Goal: Transaction & Acquisition: Book appointment/travel/reservation

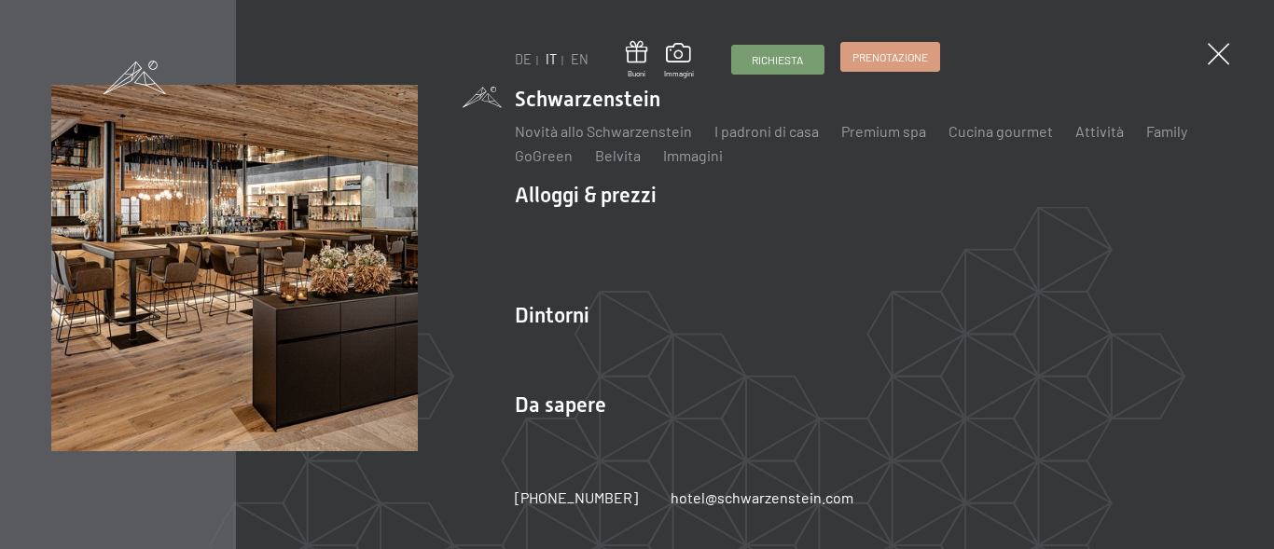
click at [886, 55] on span "Prenotazione" at bounding box center [890, 57] width 76 height 16
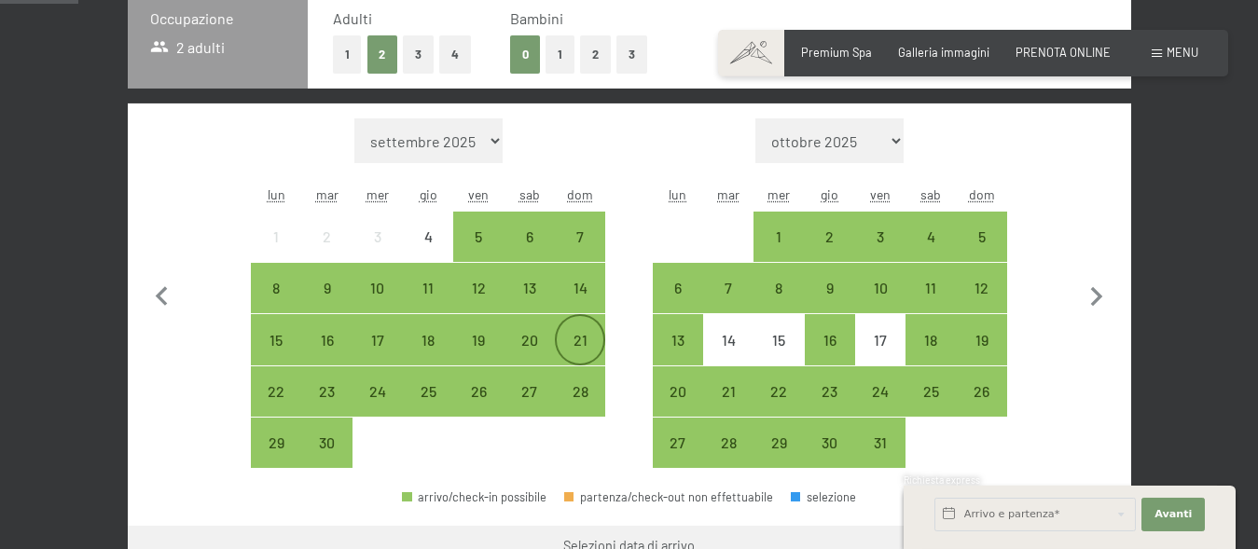
scroll to position [571, 0]
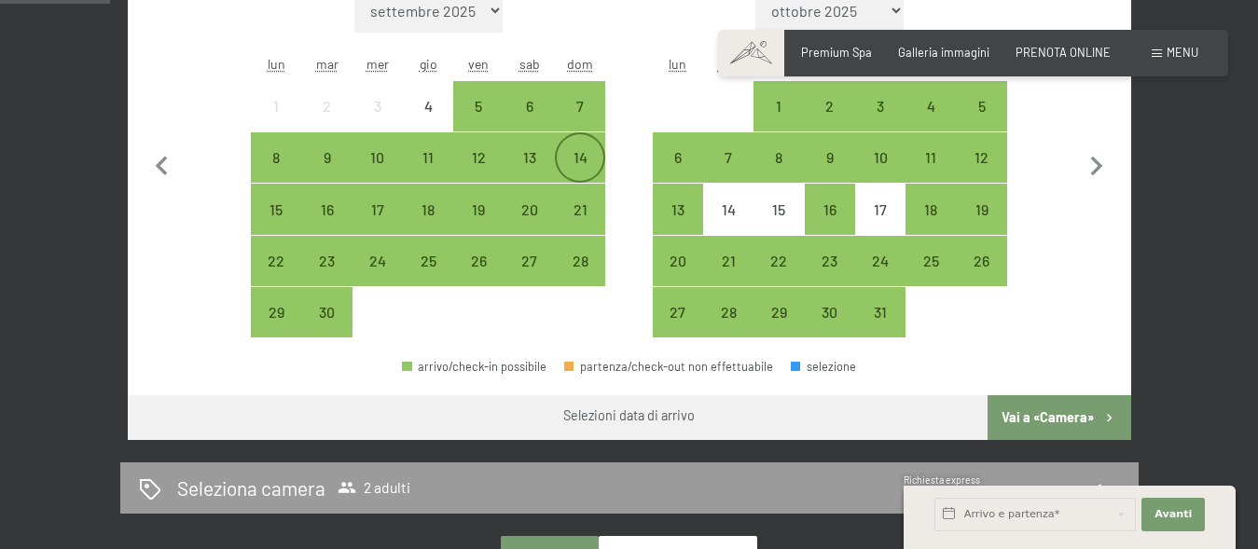
click at [587, 160] on div "14" at bounding box center [580, 173] width 47 height 47
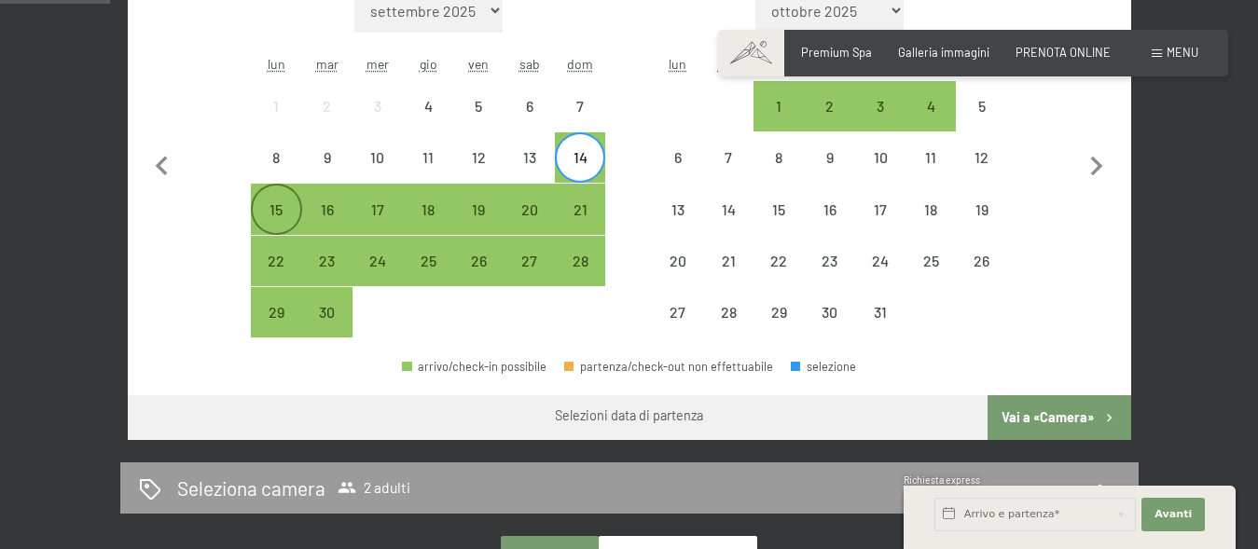
click at [283, 211] on div "15" at bounding box center [276, 225] width 47 height 47
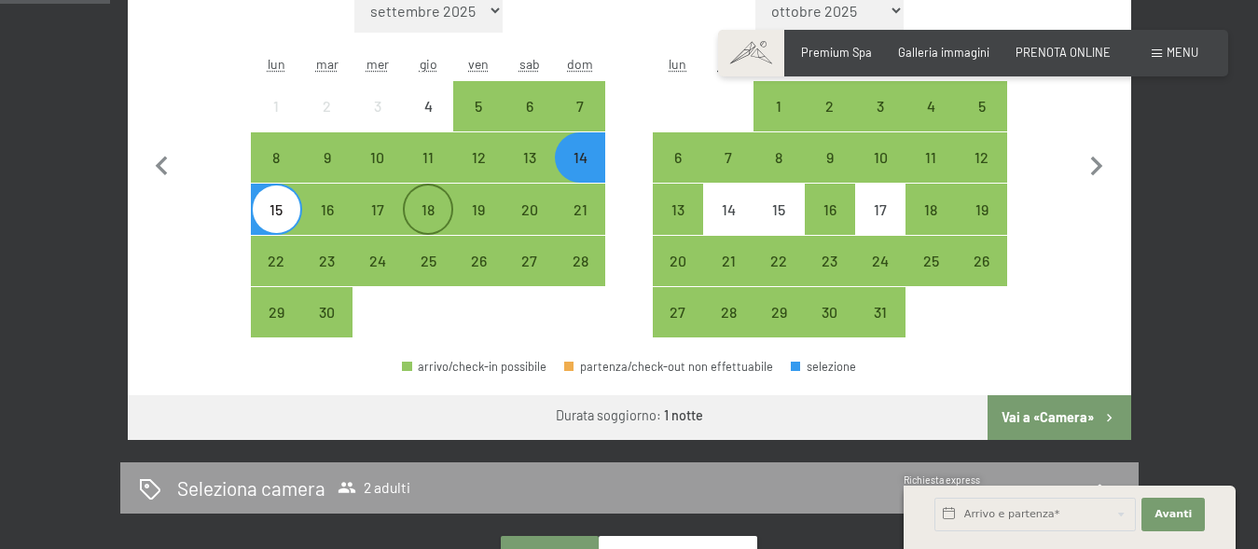
click at [428, 204] on div "18" at bounding box center [428, 225] width 47 height 47
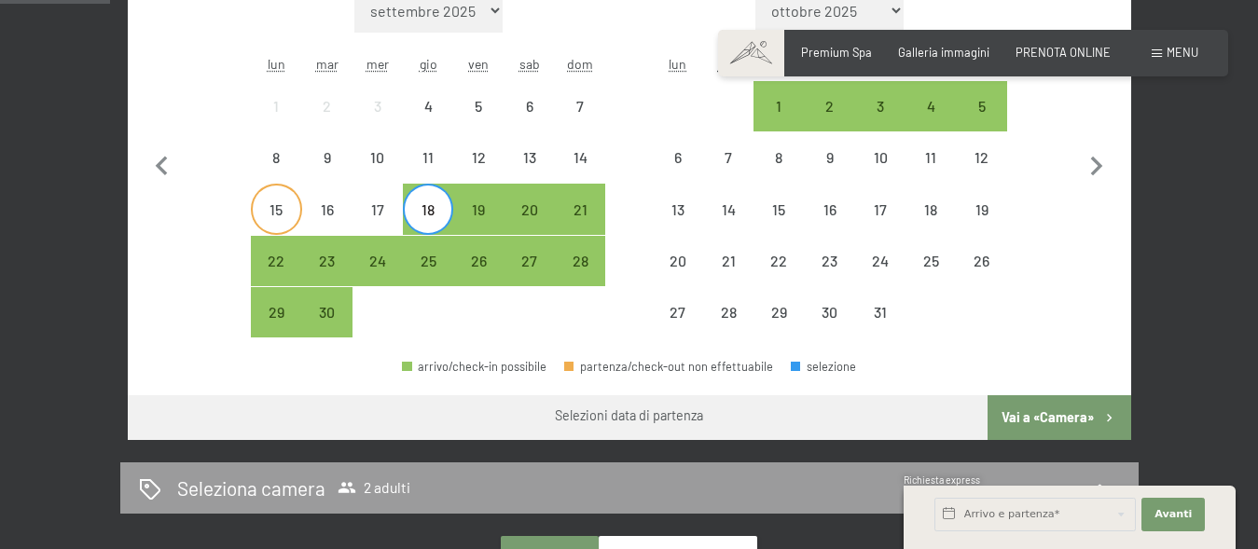
click at [278, 211] on div "15" at bounding box center [276, 225] width 47 height 47
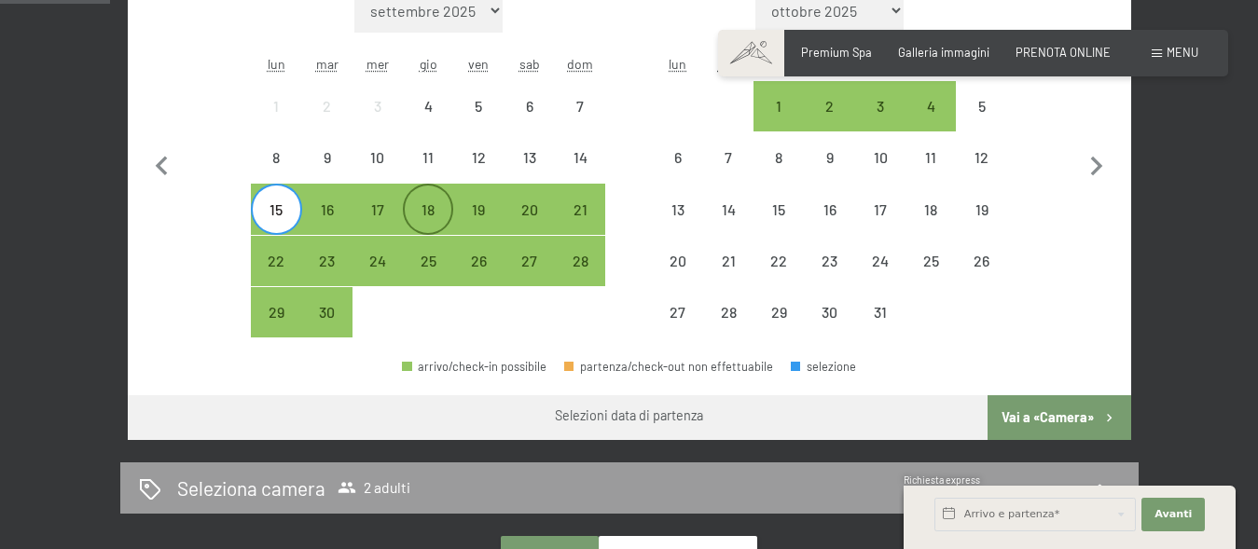
click at [432, 209] on div "18" at bounding box center [428, 225] width 47 height 47
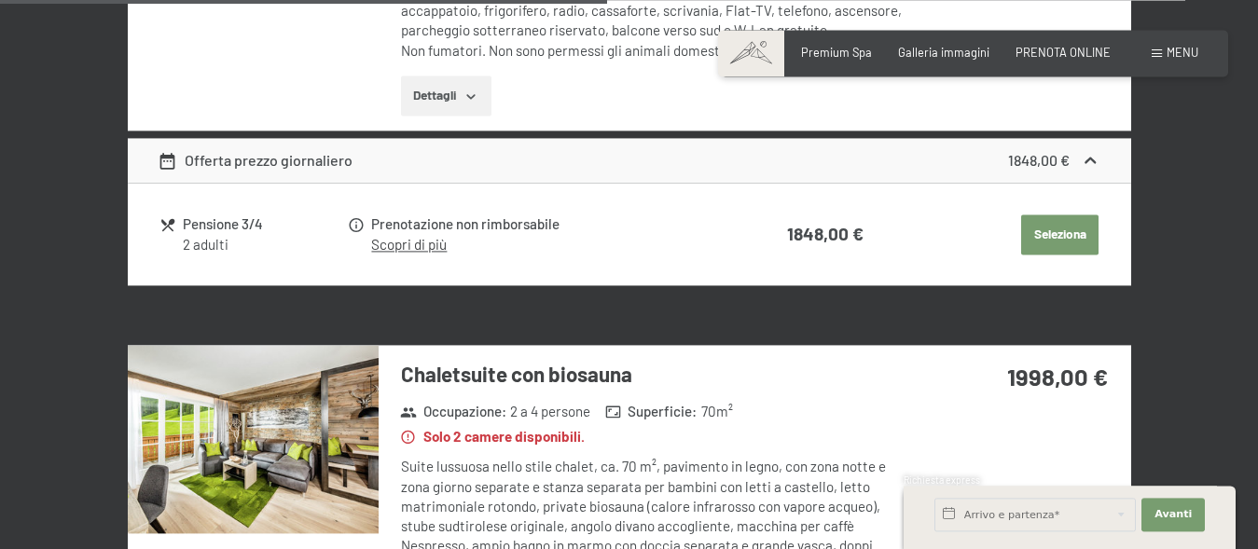
scroll to position [2948, 0]
